Goal: Task Accomplishment & Management: Use online tool/utility

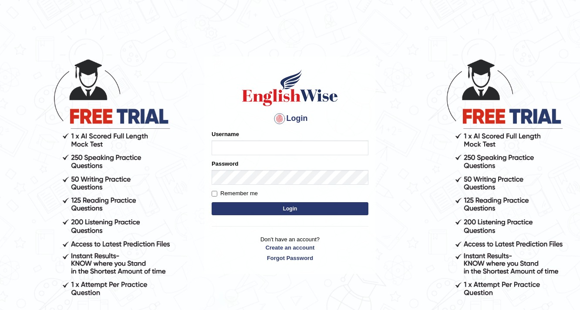
click at [239, 143] on input "Username" at bounding box center [290, 148] width 157 height 15
type input "francesa123"
click at [260, 208] on button "Login" at bounding box center [290, 208] width 157 height 13
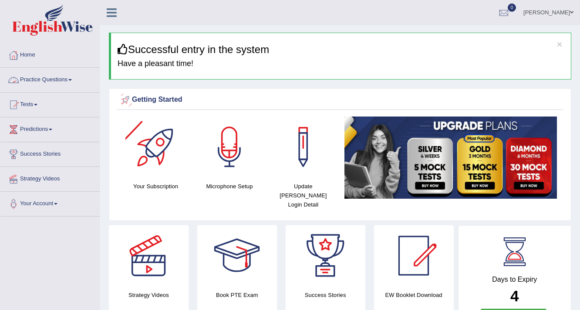
click at [63, 81] on link "Practice Questions" at bounding box center [49, 79] width 99 height 22
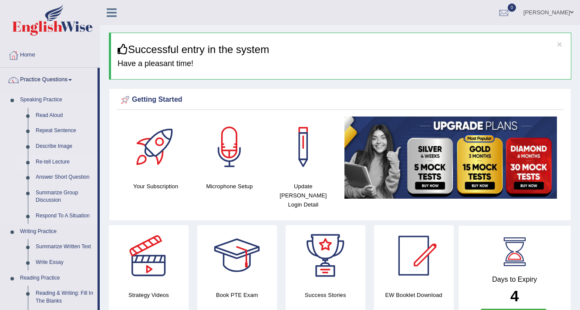
click at [50, 159] on link "Re-tell Lecture" at bounding box center [65, 163] width 66 height 16
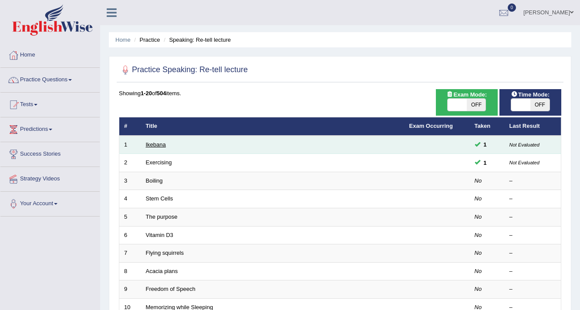
click at [157, 145] on link "Ikebana" at bounding box center [156, 145] width 20 height 7
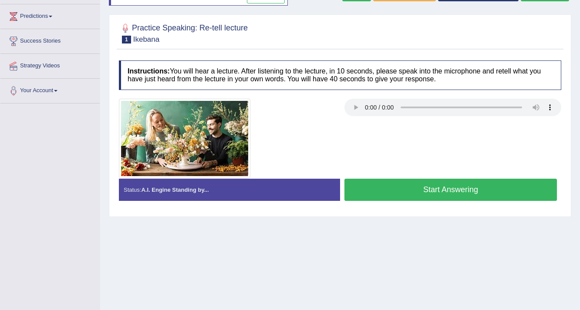
scroll to position [116, 0]
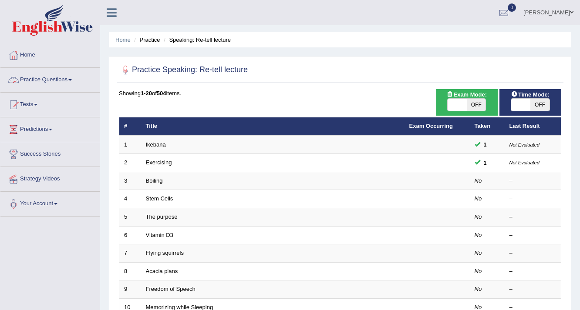
click at [61, 83] on link "Practice Questions" at bounding box center [49, 79] width 99 height 22
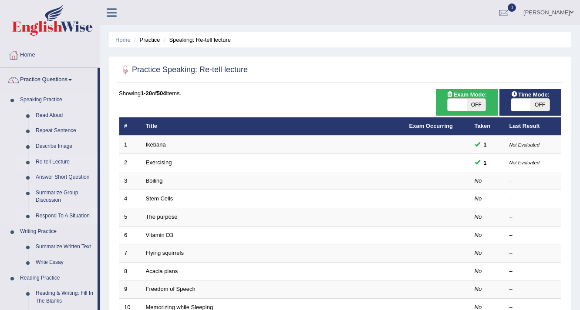
click at [71, 216] on link "Respond To A Situation" at bounding box center [65, 217] width 66 height 16
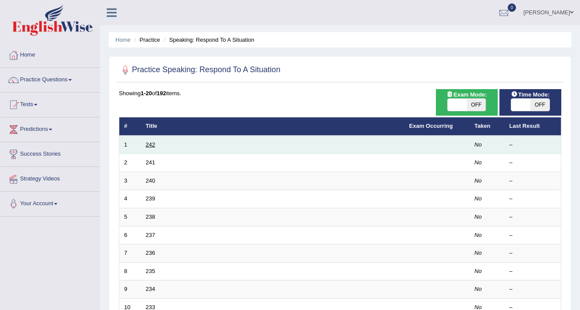
click at [150, 146] on link "242" at bounding box center [151, 145] width 10 height 7
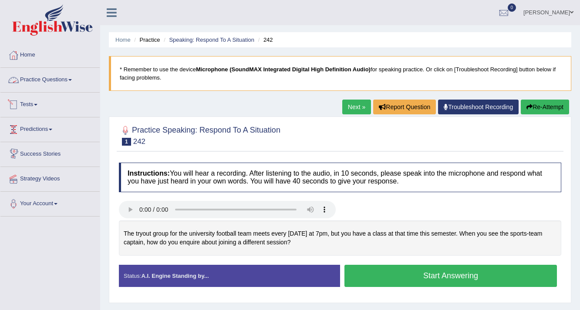
click at [55, 82] on link "Practice Questions" at bounding box center [49, 79] width 99 height 22
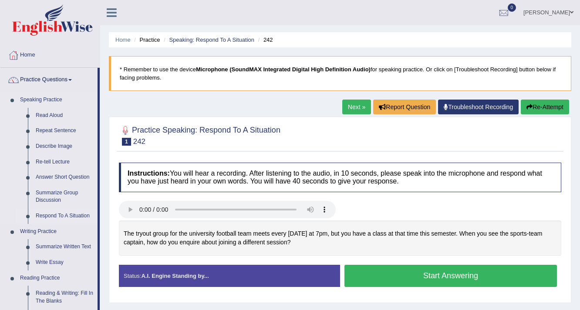
click at [51, 218] on link "Respond To A Situation" at bounding box center [65, 217] width 66 height 16
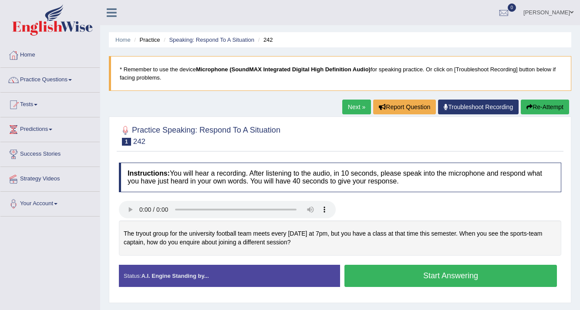
click at [421, 265] on button "Start Answering" at bounding box center [450, 276] width 213 height 22
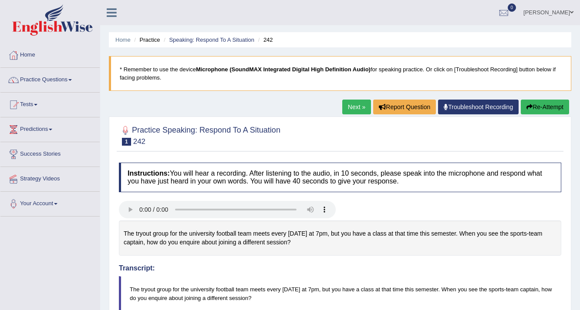
click at [531, 103] on button "Re-Attempt" at bounding box center [545, 107] width 48 height 15
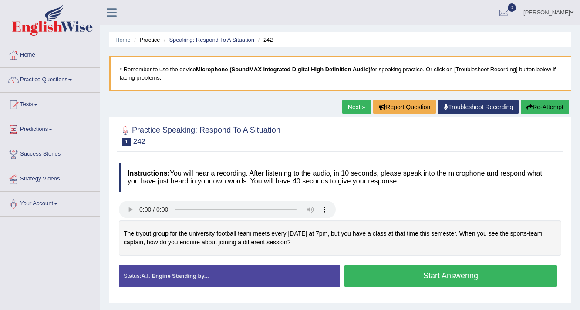
click at [378, 267] on button "Start Answering" at bounding box center [450, 276] width 213 height 22
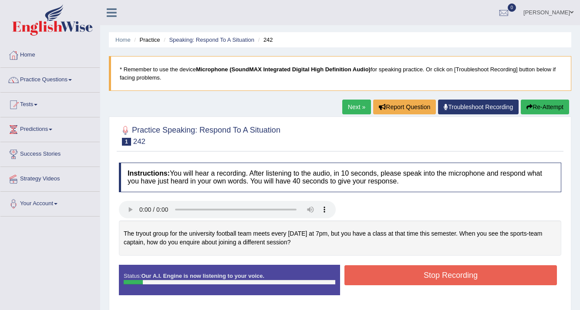
click at [41, 255] on div "Toggle navigation Home Practice Questions Speaking Practice Read Aloud Repeat S…" at bounding box center [290, 226] width 580 height 453
click at [425, 281] on button "Stop Recording" at bounding box center [450, 276] width 213 height 20
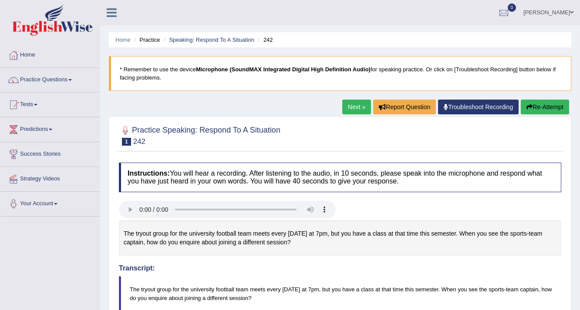
click at [464, 108] on link "Troubleshoot Recording" at bounding box center [478, 107] width 81 height 15
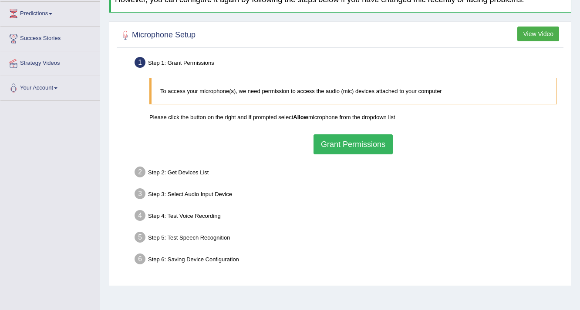
scroll to position [116, 0]
click at [367, 138] on button "Grant Permissions" at bounding box center [353, 145] width 79 height 20
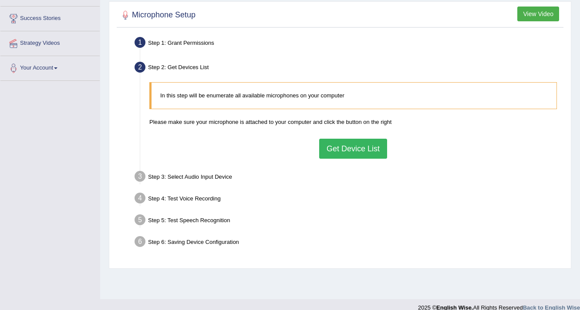
scroll to position [147, 0]
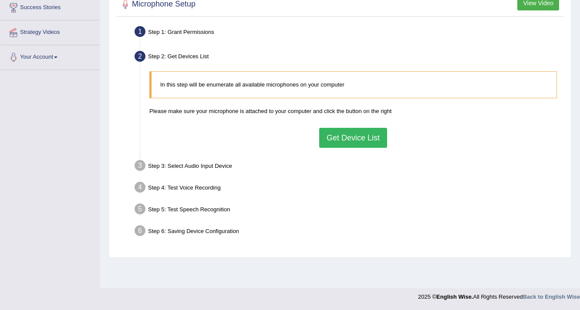
click at [348, 143] on button "Get Device List" at bounding box center [353, 138] width 68 height 20
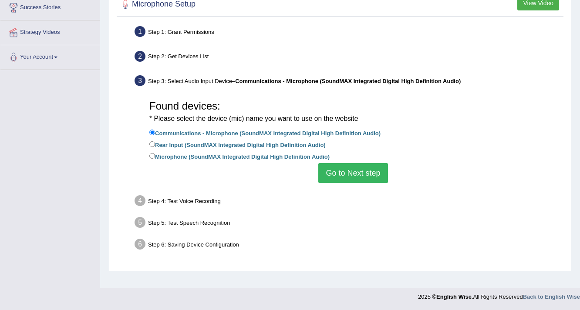
click at [334, 178] on button "Go to Next step" at bounding box center [352, 173] width 69 height 20
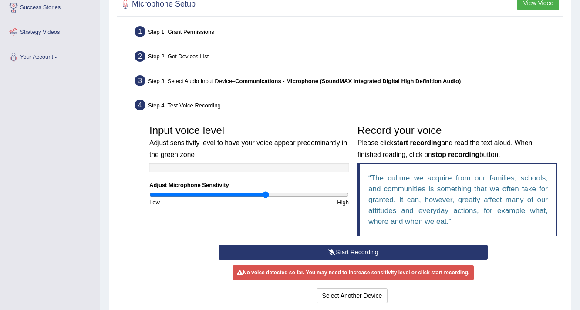
scroll to position [236, 0]
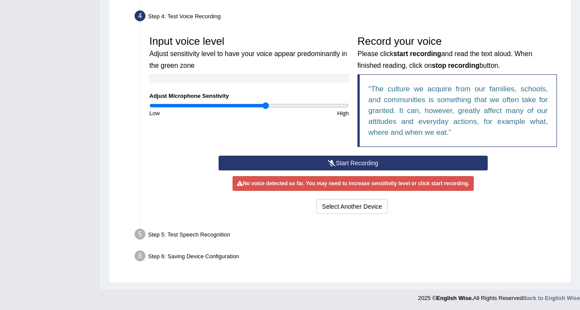
click at [336, 158] on button "Start Recording" at bounding box center [353, 163] width 269 height 15
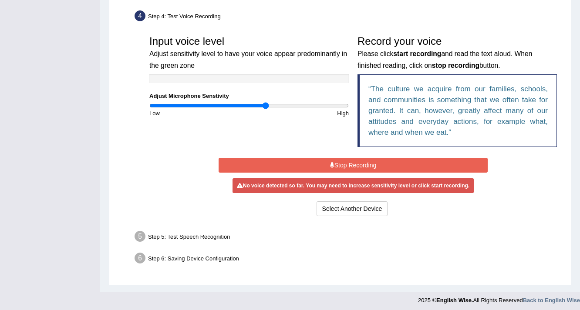
click at [388, 163] on button "Stop Recording" at bounding box center [353, 165] width 269 height 15
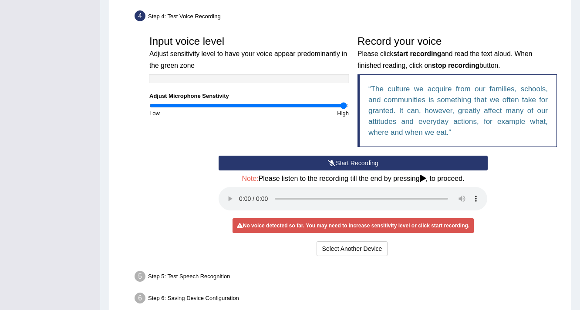
drag, startPoint x: 263, startPoint y: 101, endPoint x: 343, endPoint y: 106, distance: 79.8
type input "1.98"
click at [343, 106] on input "range" at bounding box center [248, 105] width 199 height 7
click at [338, 250] on button "Select Another Device" at bounding box center [352, 249] width 71 height 15
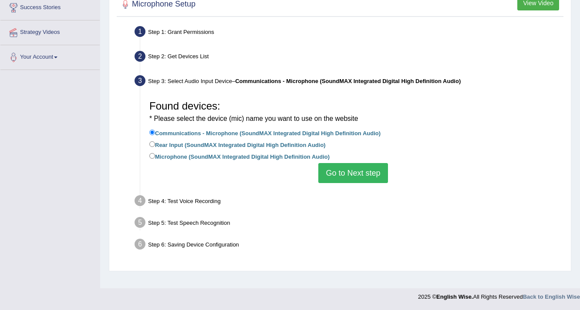
scroll to position [147, 0]
click at [340, 181] on button "Go to Next step" at bounding box center [352, 173] width 69 height 20
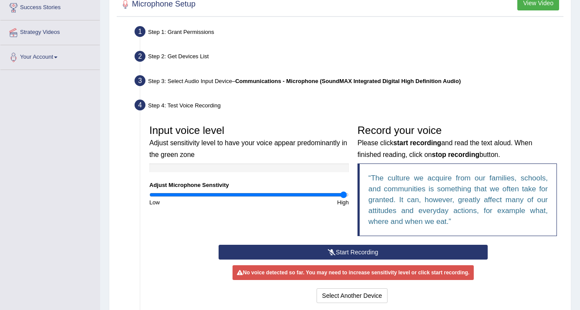
click at [337, 247] on button "Start Recording" at bounding box center [353, 252] width 269 height 15
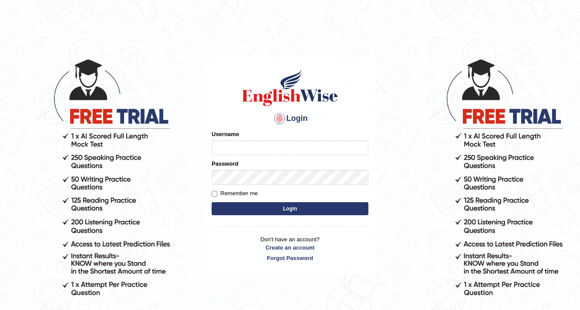
click at [195, 192] on body "Login Please fix the following errors: Username Password Remember me Login Don'…" at bounding box center [290, 184] width 580 height 310
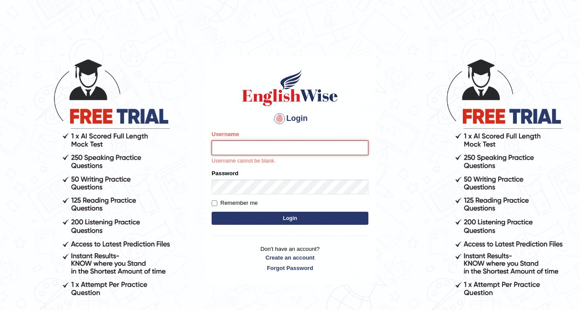
click at [240, 148] on input "Username" at bounding box center [290, 148] width 157 height 15
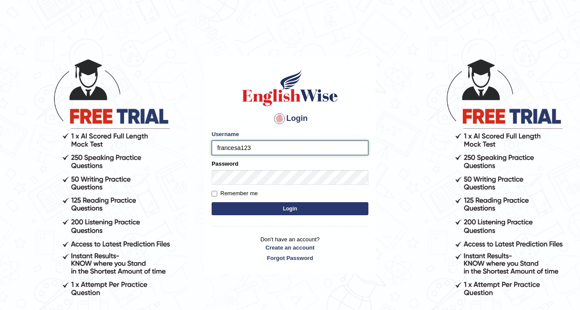
click at [263, 150] on input "francesa123" at bounding box center [290, 148] width 157 height 15
click at [309, 152] on input "francesa123" at bounding box center [290, 148] width 157 height 15
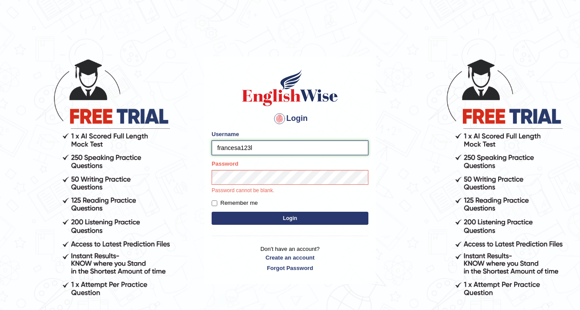
type input "francesa123"
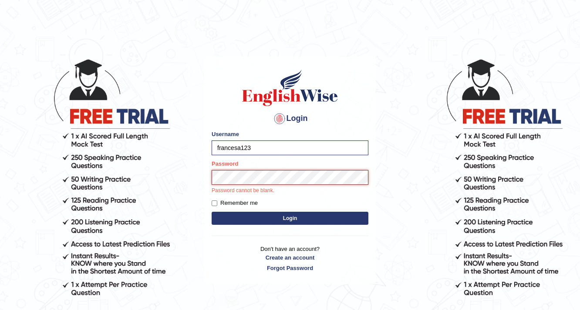
click at [212, 212] on button "Login" at bounding box center [290, 218] width 157 height 13
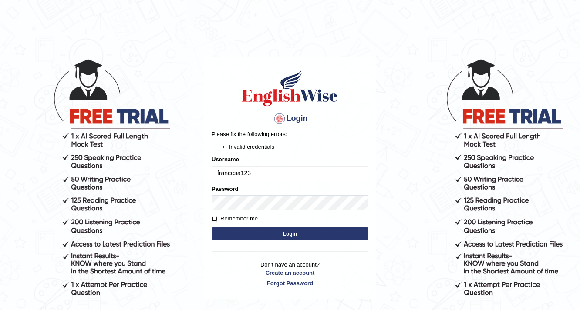
click at [215, 219] on input "Remember me" at bounding box center [215, 219] width 6 height 6
checkbox input "true"
click at [253, 235] on button "Login" at bounding box center [290, 234] width 157 height 13
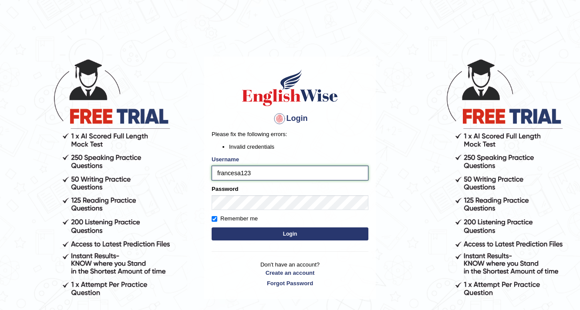
click at [258, 173] on input "francesa123" at bounding box center [290, 173] width 157 height 15
click at [258, 171] on input "francesa123" at bounding box center [290, 173] width 157 height 15
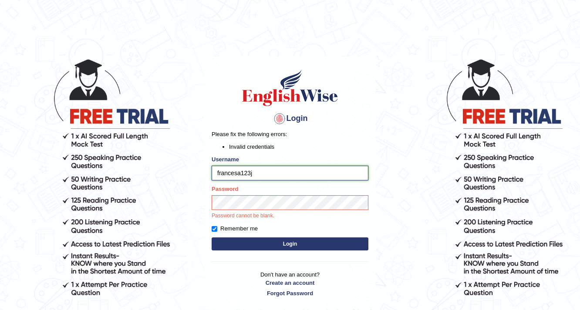
type input "francesa123"
click at [258, 211] on div "Password Password cannot be blank." at bounding box center [290, 202] width 157 height 35
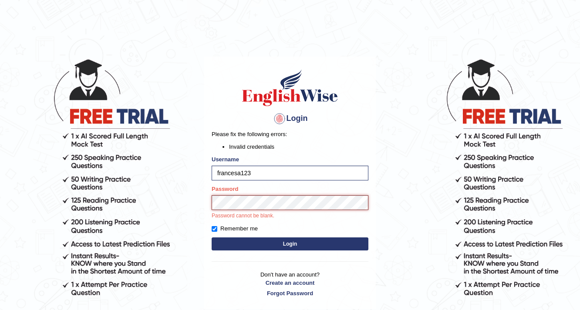
click at [212, 238] on button "Login" at bounding box center [290, 244] width 157 height 13
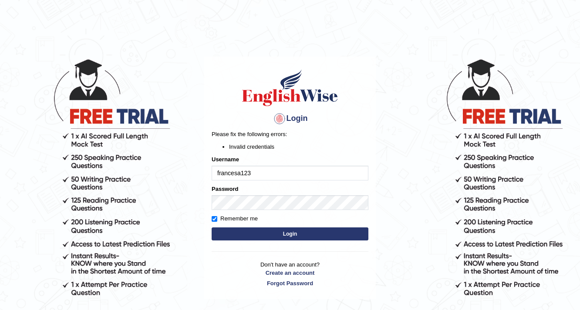
click at [252, 179] on input "francesa123" at bounding box center [290, 173] width 157 height 15
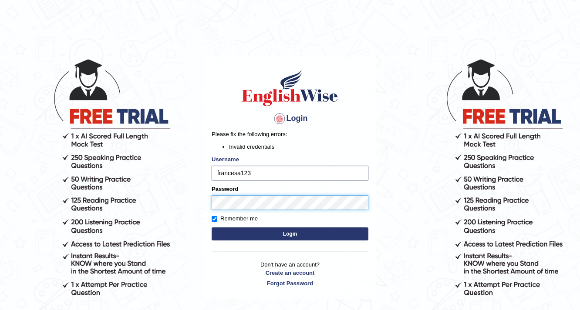
click at [209, 203] on div "Login Please fix the following errors: Invalid credentials Username francesa123…" at bounding box center [290, 178] width 172 height 243
click at [207, 203] on div "Login Please fix the following errors: Invalid credentials Username francesa123…" at bounding box center [290, 178] width 172 height 243
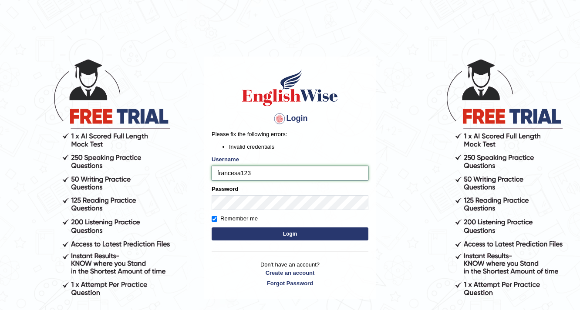
click at [284, 173] on input "francesa123" at bounding box center [290, 173] width 157 height 15
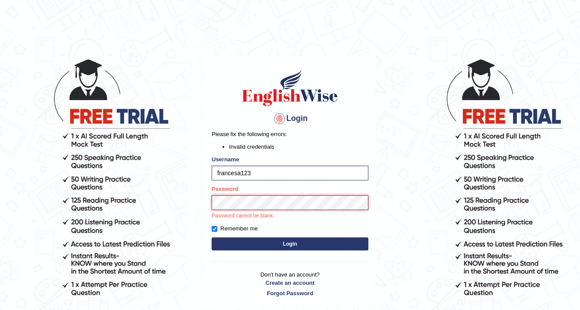
type input "francesa123"
click at [212, 238] on button "Login" at bounding box center [290, 244] width 157 height 13
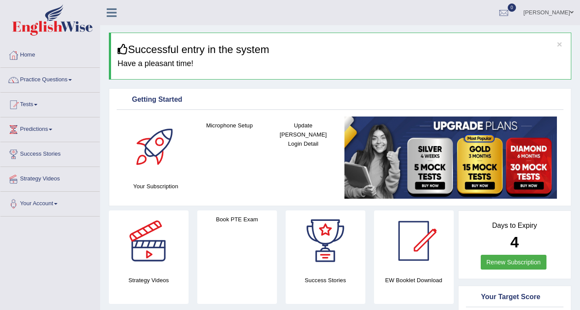
click at [49, 84] on link "Practice Questions" at bounding box center [49, 79] width 99 height 22
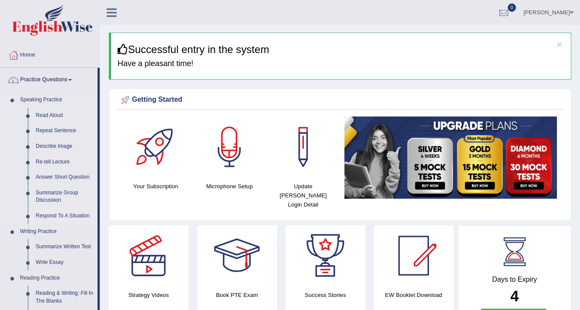
click at [55, 218] on link "Respond To A Situation" at bounding box center [65, 217] width 66 height 16
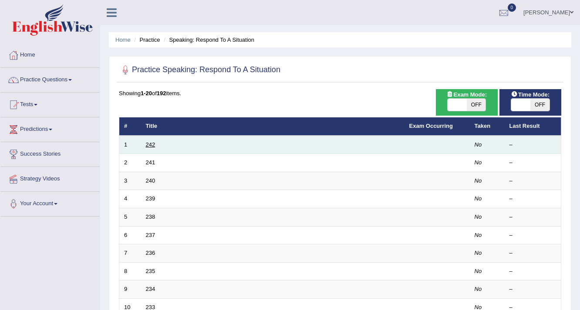
click at [148, 142] on link "242" at bounding box center [151, 145] width 10 height 7
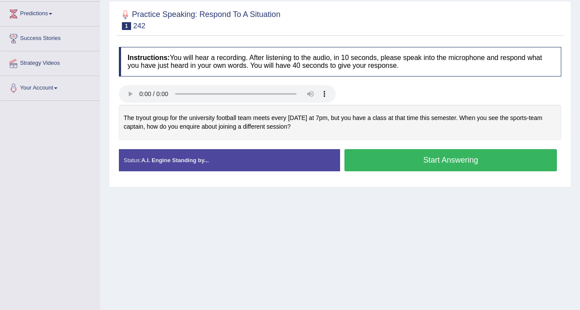
click at [347, 153] on button "Start Answering" at bounding box center [450, 160] width 213 height 22
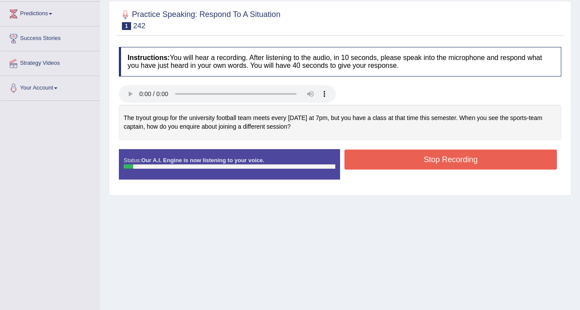
click at [418, 160] on button "Stop Recording" at bounding box center [450, 160] width 213 height 20
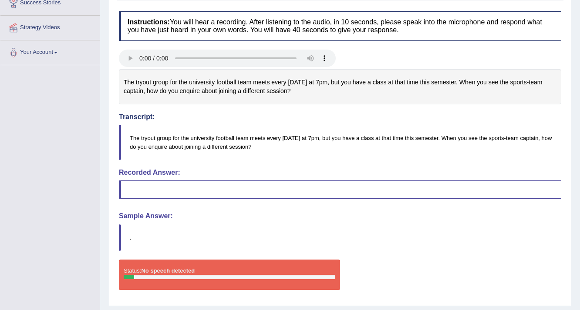
scroll to position [174, 0]
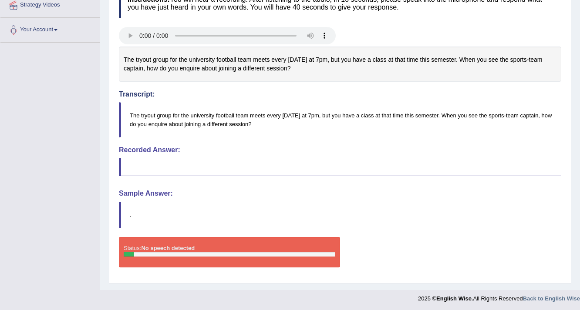
click at [214, 253] on div at bounding box center [230, 255] width 212 height 4
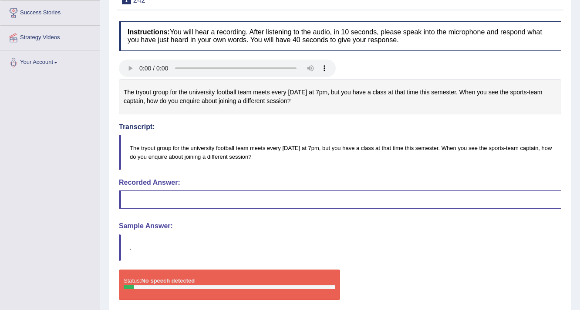
scroll to position [0, 0]
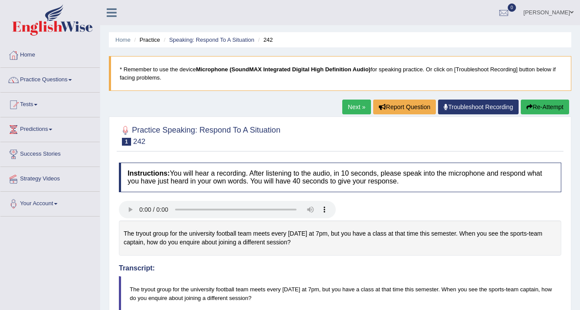
click at [460, 108] on link "Troubleshoot Recording" at bounding box center [478, 107] width 81 height 15
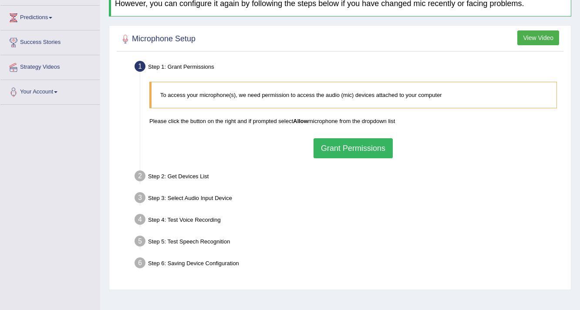
scroll to position [147, 0]
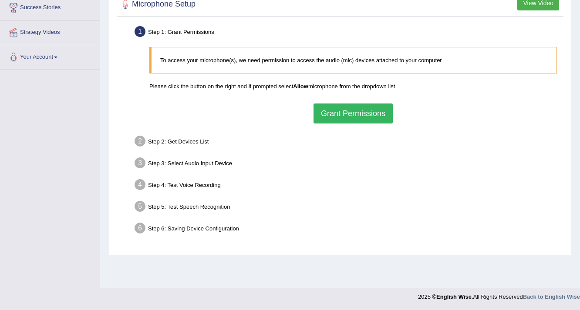
click at [341, 115] on button "Grant Permissions" at bounding box center [353, 114] width 79 height 20
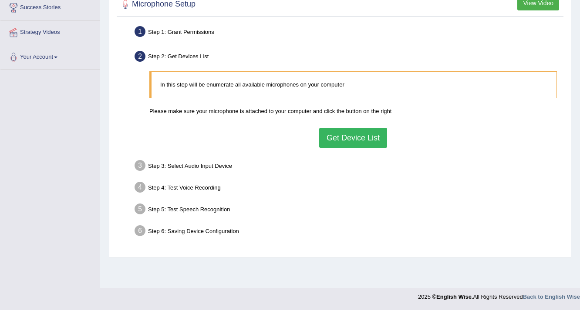
click at [351, 144] on button "Get Device List" at bounding box center [353, 138] width 68 height 20
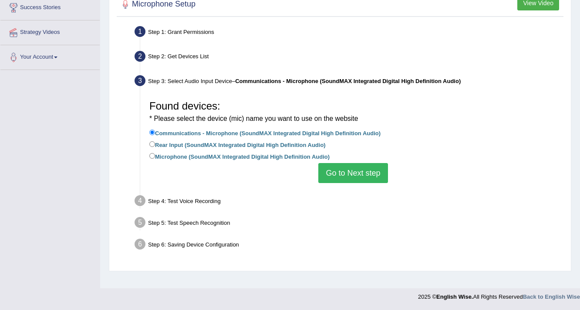
click at [234, 154] on label "Microphone (SoundMAX Integrated Digital High Definition Audio)" at bounding box center [239, 157] width 180 height 10
click at [155, 154] on input "Microphone (SoundMAX Integrated Digital High Definition Audio)" at bounding box center [152, 156] width 6 height 6
radio input "true"
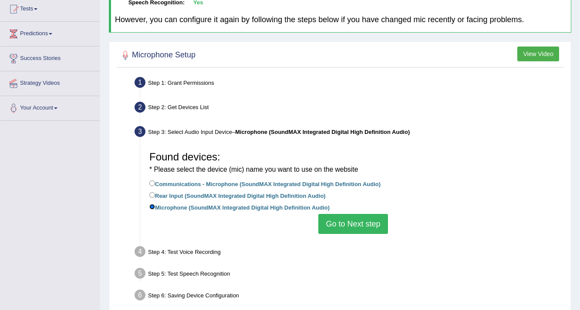
scroll to position [116, 0]
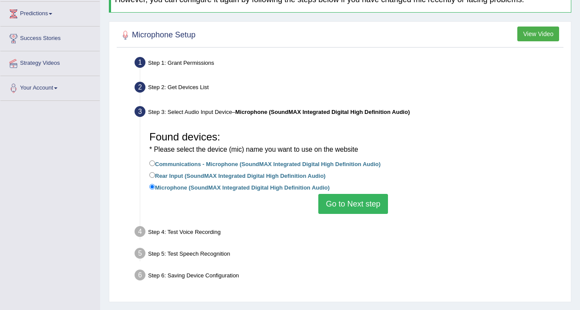
click at [332, 204] on button "Go to Next step" at bounding box center [352, 204] width 69 height 20
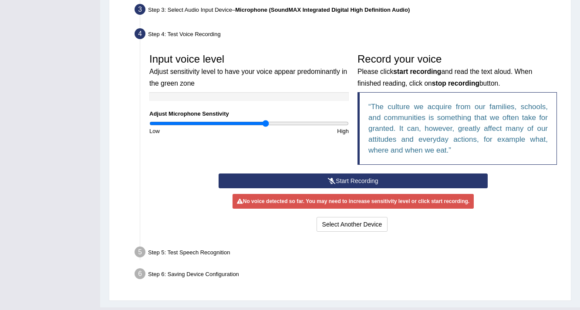
scroll to position [232, 0]
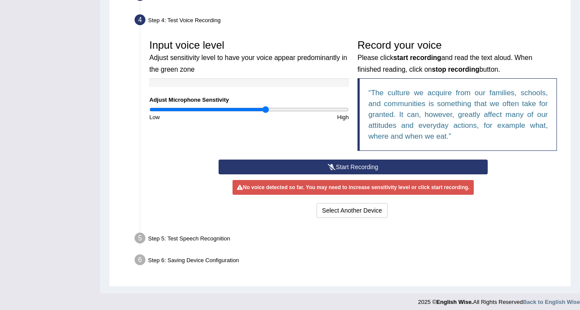
click at [316, 167] on button "Start Recording" at bounding box center [353, 167] width 269 height 15
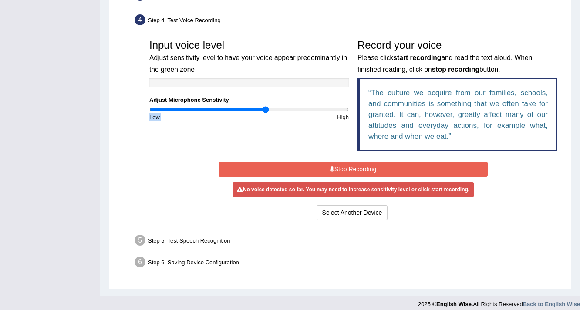
drag, startPoint x: 260, startPoint y: 113, endPoint x: 331, endPoint y: 105, distance: 71.4
click at [331, 105] on div "Input voice level Adjust sensitivity level to have your voice appear predominan…" at bounding box center [249, 78] width 208 height 86
click at [268, 109] on input "range" at bounding box center [248, 109] width 199 height 7
drag, startPoint x: 268, startPoint y: 109, endPoint x: 371, endPoint y: 112, distance: 103.3
type input "2"
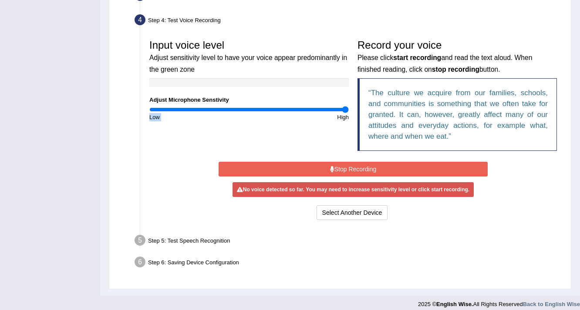
click at [349, 112] on input "range" at bounding box center [248, 109] width 199 height 7
click at [359, 172] on button "Stop Recording" at bounding box center [353, 169] width 269 height 15
